Goal: Information Seeking & Learning: Learn about a topic

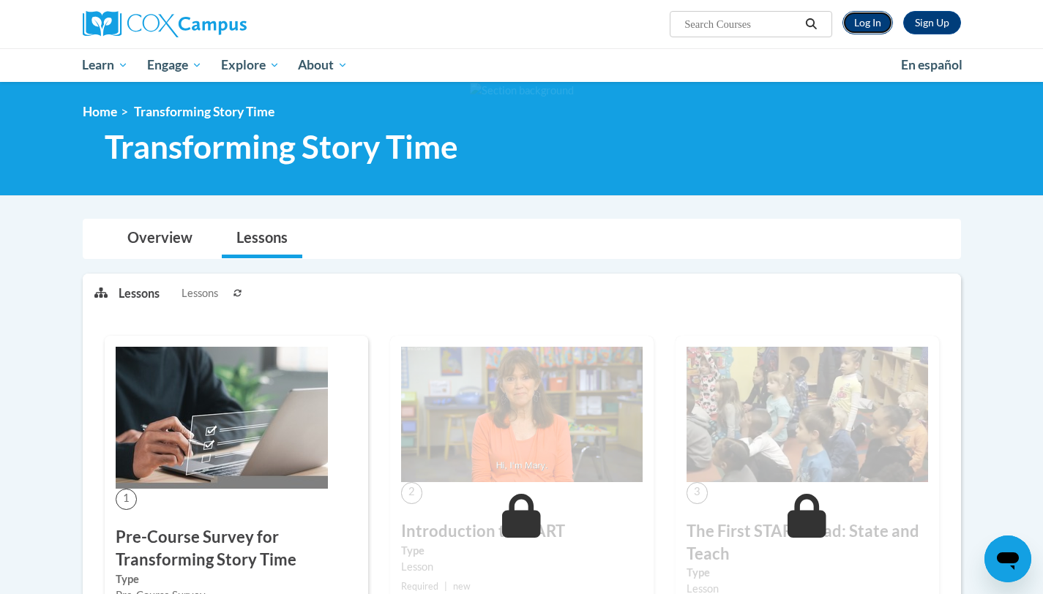
click at [873, 23] on link "Log In" at bounding box center [868, 22] width 51 height 23
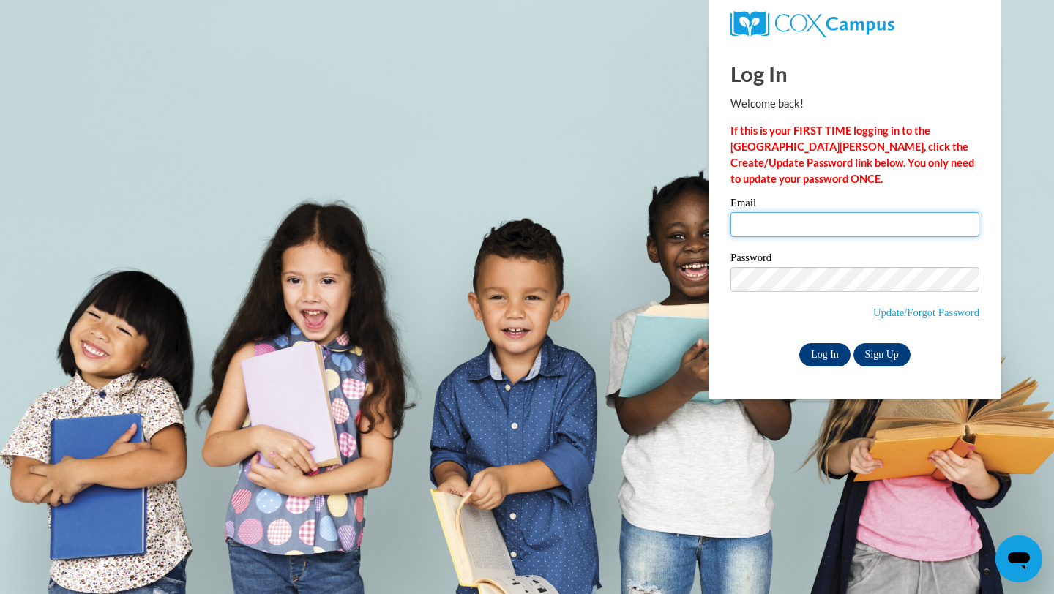
type input "saima@alphamindspreschool.com"
click at [816, 354] on input "Log In" at bounding box center [824, 354] width 51 height 23
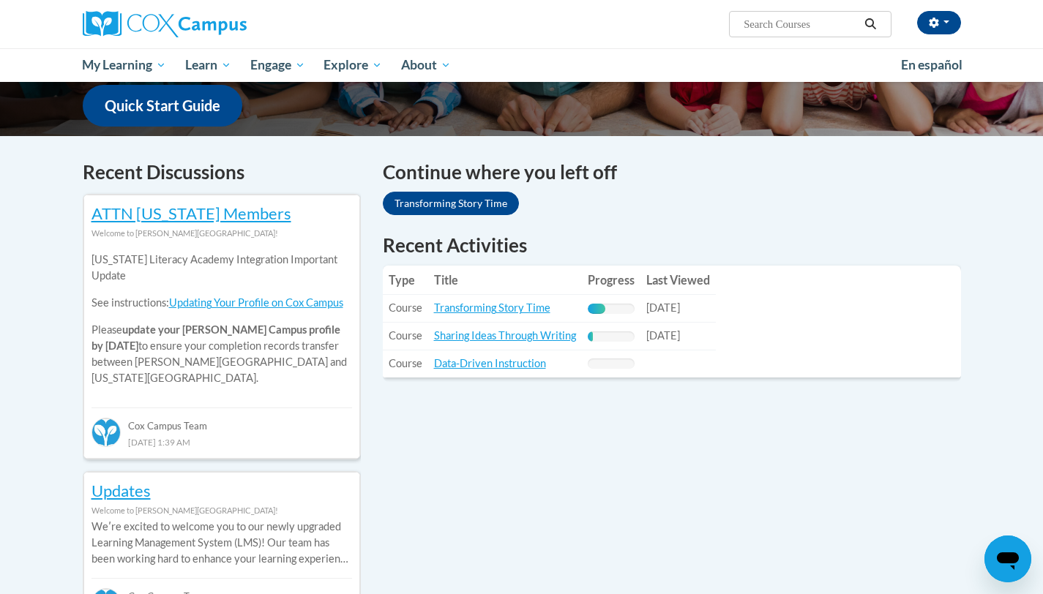
scroll to position [382, 0]
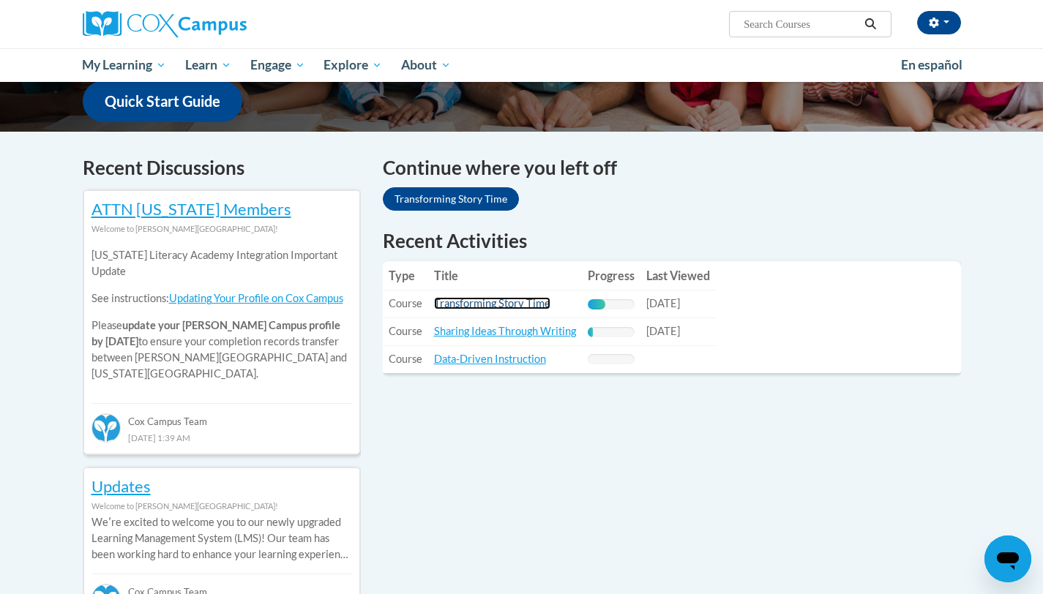
click at [510, 301] on link "Transforming Story Time" at bounding box center [492, 303] width 116 height 12
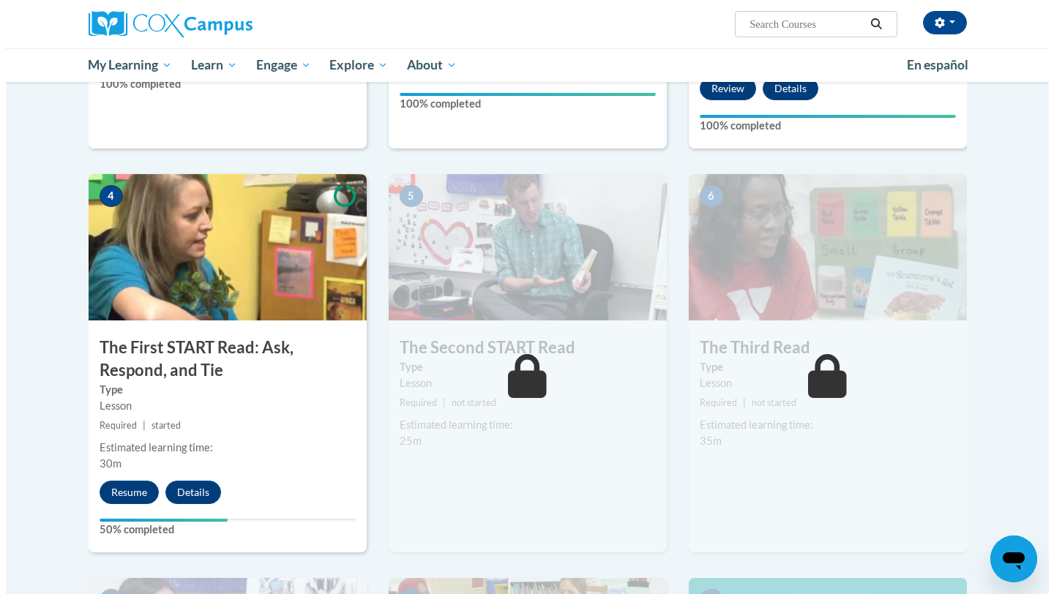
scroll to position [689, 0]
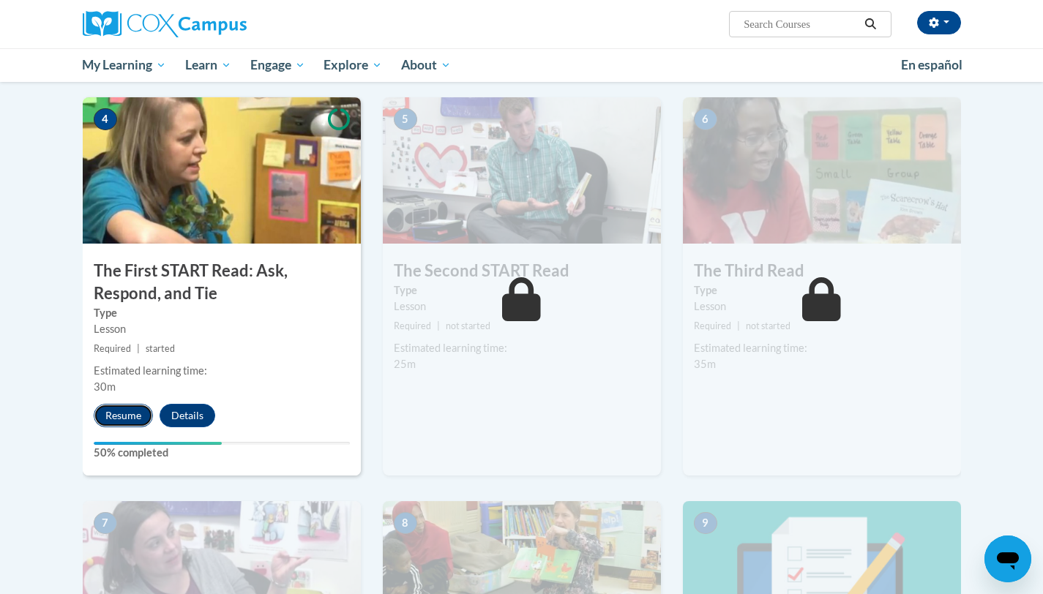
click at [130, 414] on button "Resume" at bounding box center [123, 415] width 59 height 23
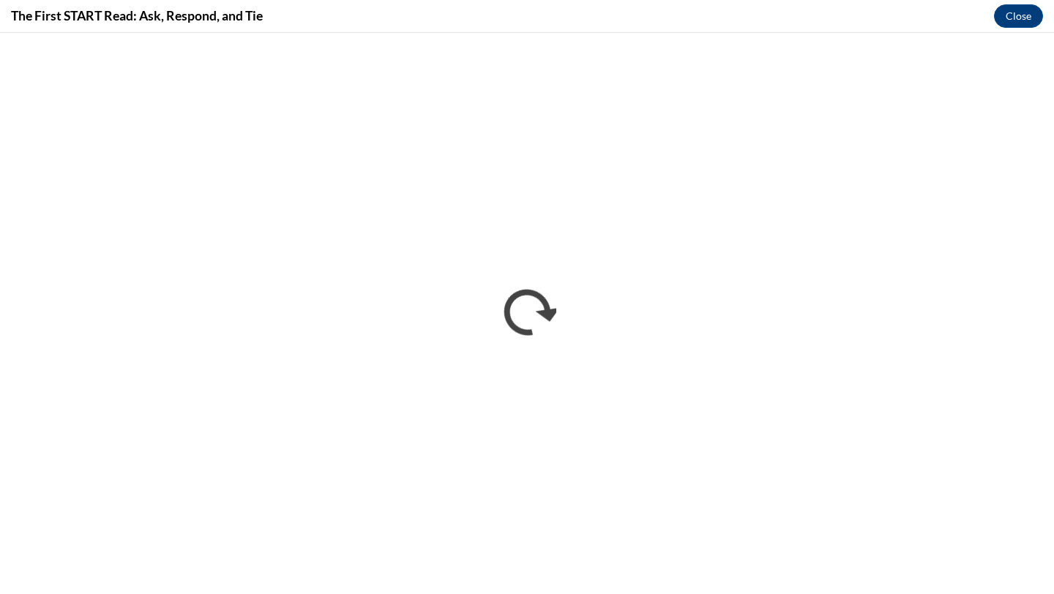
scroll to position [0, 0]
